Goal: Obtain resource: Obtain resource

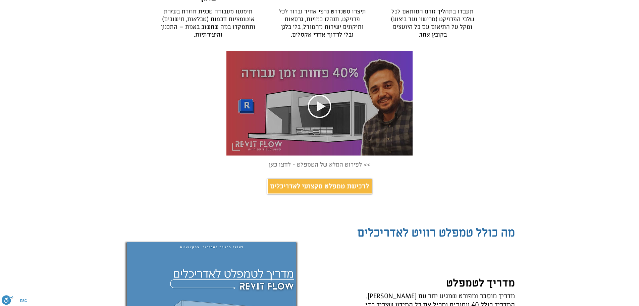
scroll to position [302, 0]
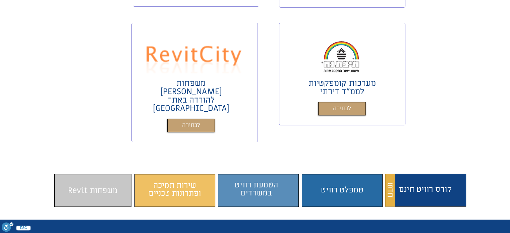
scroll to position [436, 0]
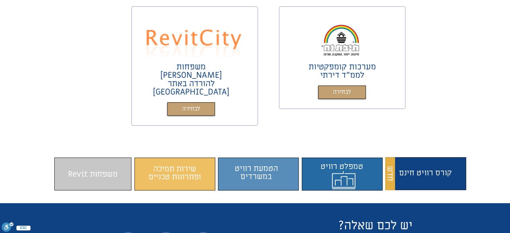
click at [359, 163] on span "התוכן משתנה כשעוברים עם העכבר" at bounding box center [345, 176] width 77 height 26
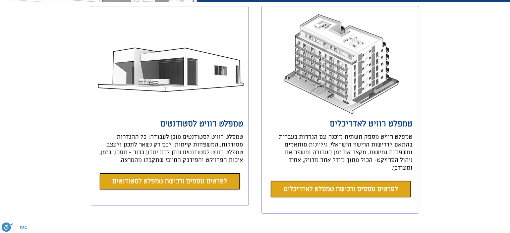
scroll to position [298, 0]
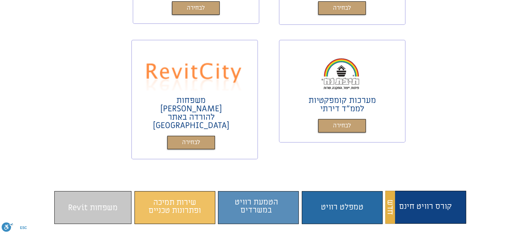
scroll to position [268, 0]
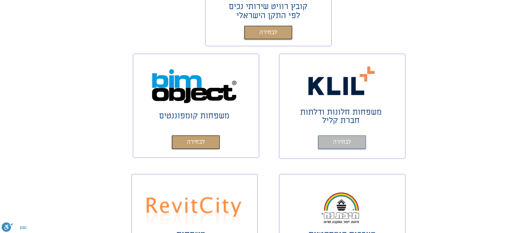
click at [345, 139] on span "לבחירה" at bounding box center [342, 143] width 18 height 10
